Goal: Transaction & Acquisition: Register for event/course

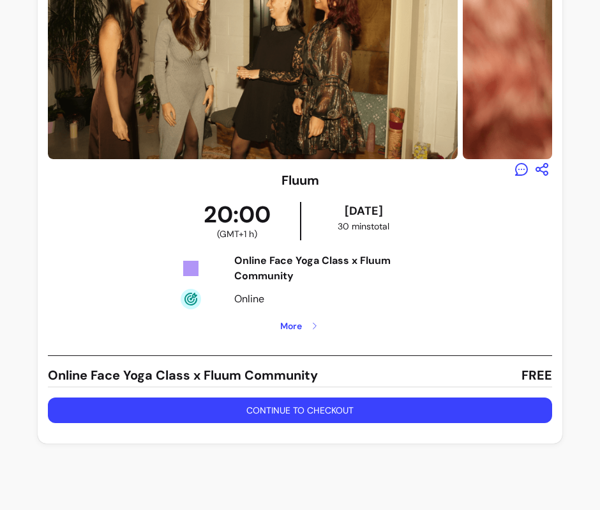
scroll to position [70, 0]
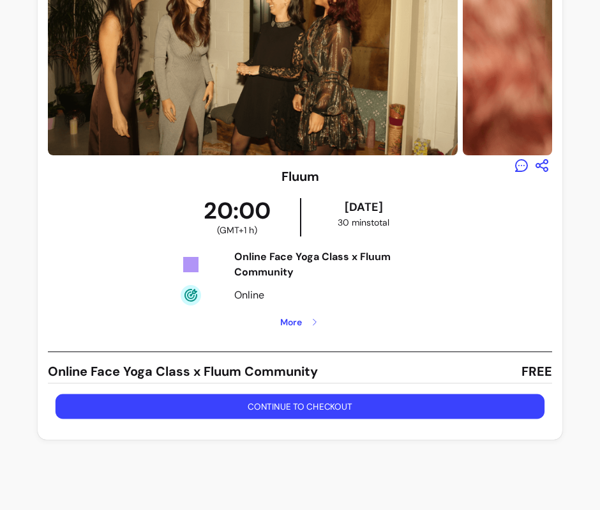
click at [354, 396] on button "Continue to checkout" at bounding box center [300, 406] width 489 height 25
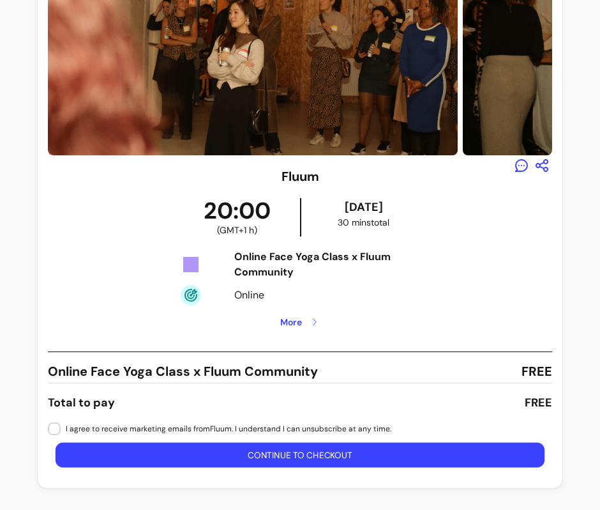
click at [351, 458] on button "Continue to checkout" at bounding box center [300, 455] width 489 height 25
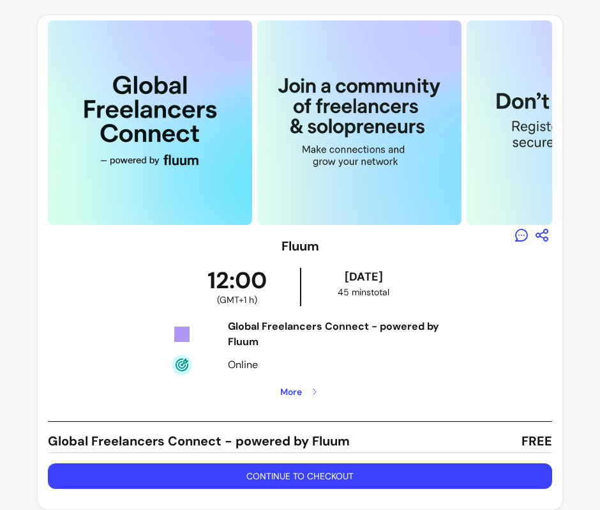
click at [344, 473] on button "Continue to checkout" at bounding box center [300, 476] width 504 height 26
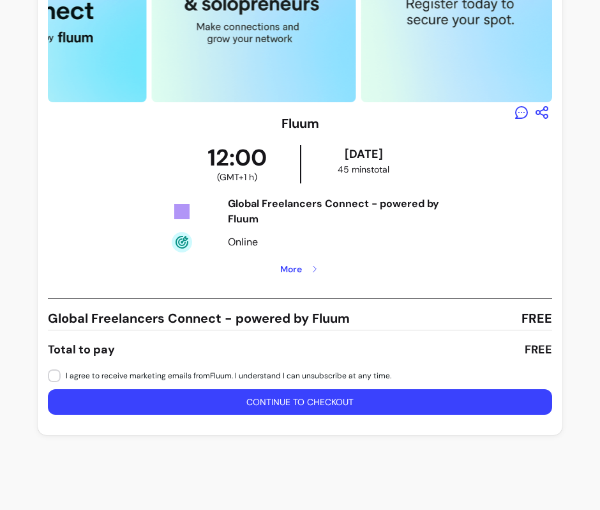
scroll to position [153, 0]
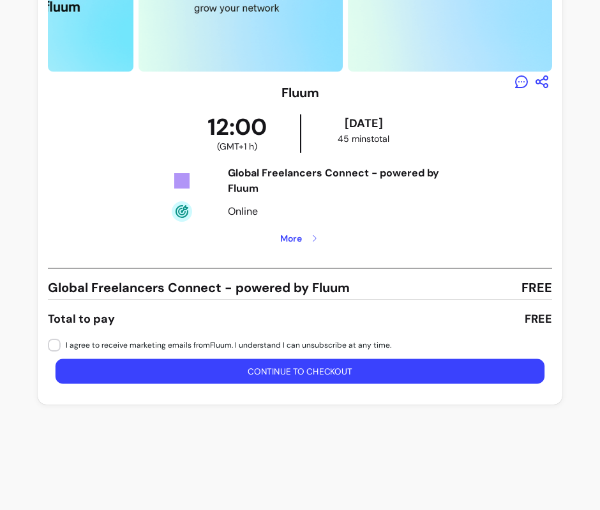
click at [322, 374] on button "Continue to checkout" at bounding box center [300, 371] width 489 height 25
